Goal: Find specific page/section: Find specific page/section

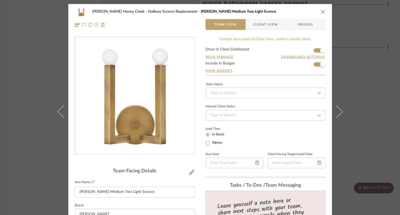
click at [323, 11] on div "[PERSON_NAME] [GEOGRAPHIC_DATA] Sconce Replacement [PERSON_NAME] Medium Two Lig…" at bounding box center [199, 18] width 263 height 28
click at [321, 12] on icon "close" at bounding box center [323, 11] width 4 height 4
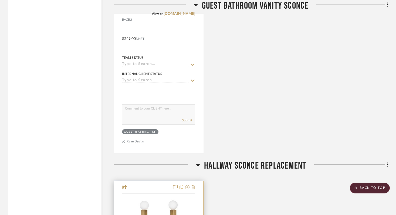
scroll to position [1253, 0]
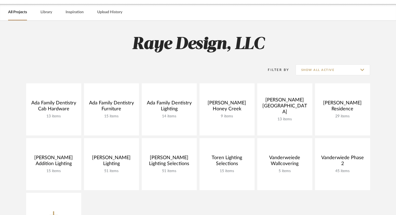
scroll to position [19, 0]
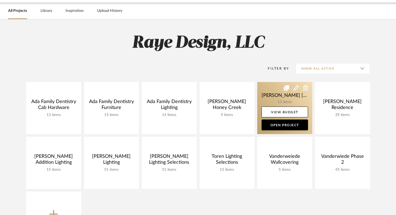
click at [297, 93] on link at bounding box center [284, 108] width 55 height 52
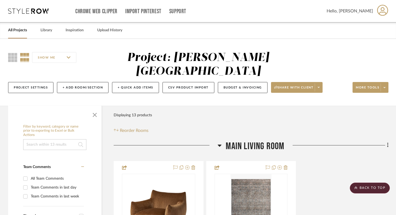
drag, startPoint x: 243, startPoint y: 96, endPoint x: 246, endPoint y: 84, distance: 11.8
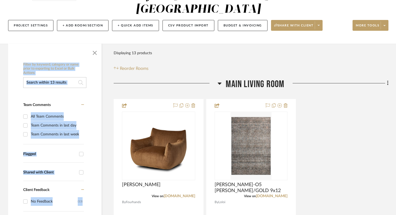
scroll to position [82, 0]
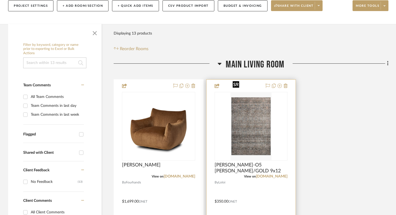
click at [265, 114] on img "0" at bounding box center [250, 126] width 41 height 67
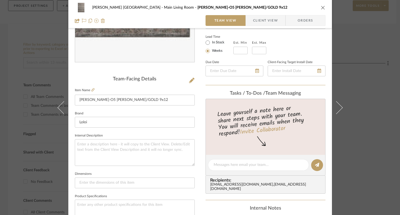
scroll to position [139, 0]
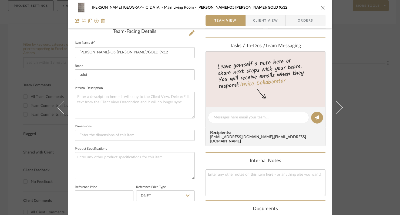
click at [91, 44] on fa-icon at bounding box center [92, 42] width 3 height 3
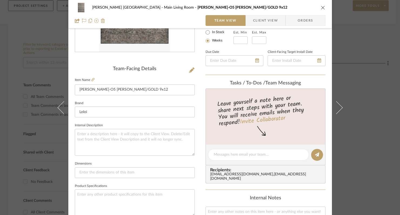
click at [321, 6] on icon "close" at bounding box center [323, 7] width 4 height 4
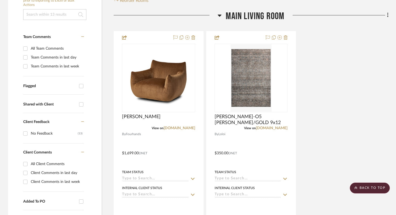
scroll to position [134, 0]
